Goal: Transaction & Acquisition: Purchase product/service

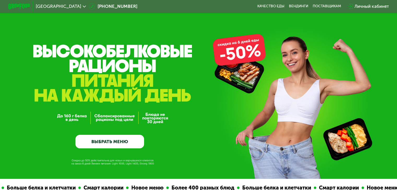
click at [374, 9] on div "Личный кабинет" at bounding box center [371, 6] width 34 height 7
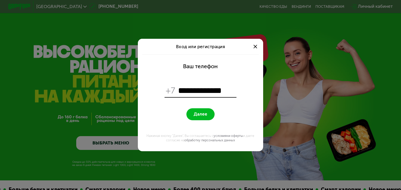
type input "**********"
click at [204, 115] on span "Далее" at bounding box center [201, 114] width 14 height 5
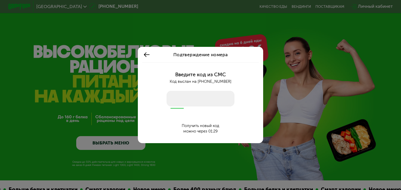
click at [197, 99] on input "number" at bounding box center [200, 99] width 68 height 16
type input "****"
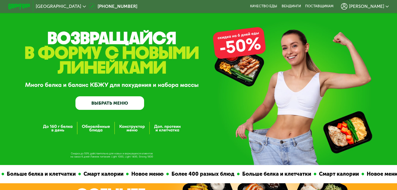
click at [109, 106] on link "ВЫБРАТЬ МЕНЮ" at bounding box center [109, 104] width 69 height 14
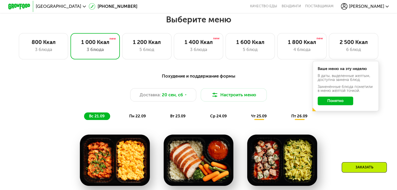
scroll to position [337, 0]
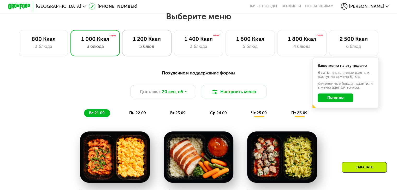
click at [147, 53] on div "1 200 Ккал 5 блюд" at bounding box center [147, 43] width 50 height 26
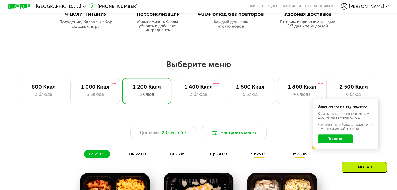
scroll to position [285, 0]
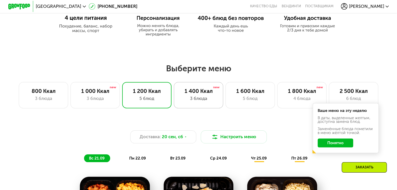
click at [201, 102] on div "3 блюда" at bounding box center [199, 99] width 38 height 7
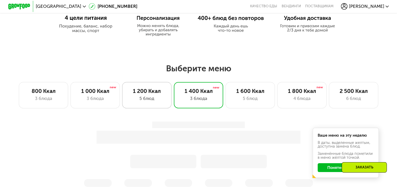
click at [141, 98] on div "5 блюд" at bounding box center [147, 99] width 38 height 7
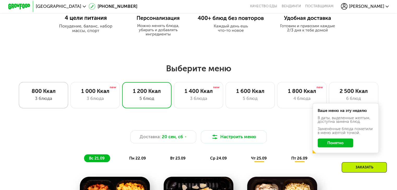
click at [52, 99] on div "3 блюда" at bounding box center [44, 99] width 38 height 7
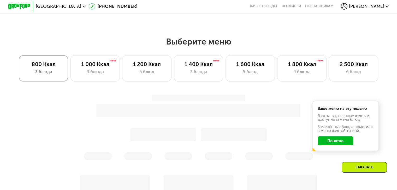
scroll to position [311, 0]
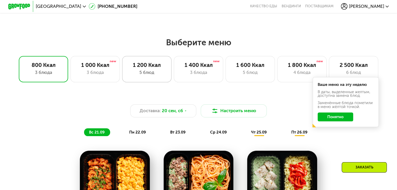
click at [144, 68] on div "1 200 Ккал" at bounding box center [147, 65] width 38 height 7
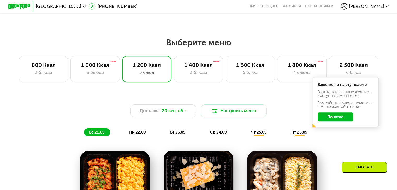
click at [138, 135] on span "пн 22.09" at bounding box center [137, 132] width 17 height 5
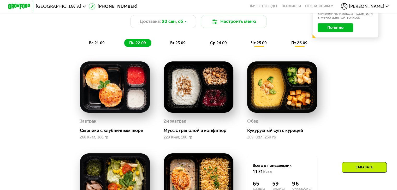
scroll to position [389, 0]
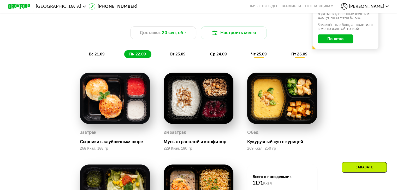
click at [178, 57] on span "вт 23.09" at bounding box center [177, 54] width 15 height 5
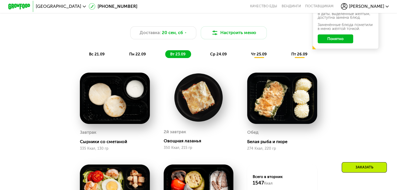
click at [214, 56] on span "ср 24.09" at bounding box center [218, 54] width 17 height 5
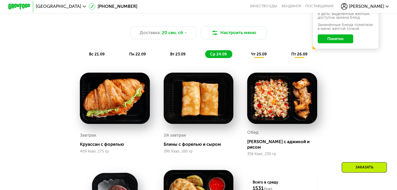
click at [257, 57] on span "чт 25.09" at bounding box center [259, 54] width 16 height 5
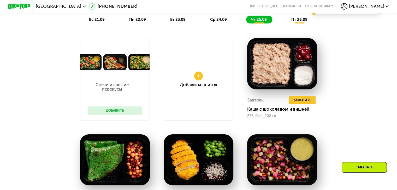
scroll to position [415, 0]
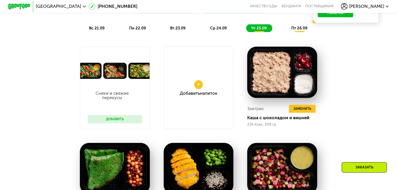
click at [112, 122] on button "Добавить" at bounding box center [115, 119] width 54 height 8
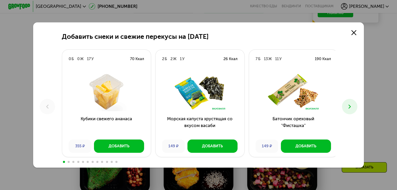
click at [109, 99] on img at bounding box center [106, 92] width 80 height 39
click at [359, 30] on link at bounding box center [353, 32] width 11 height 11
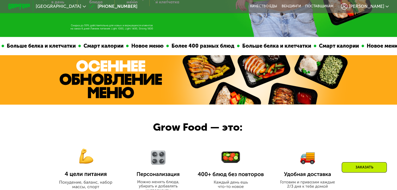
scroll to position [128, 0]
